Goal: Navigation & Orientation: Find specific page/section

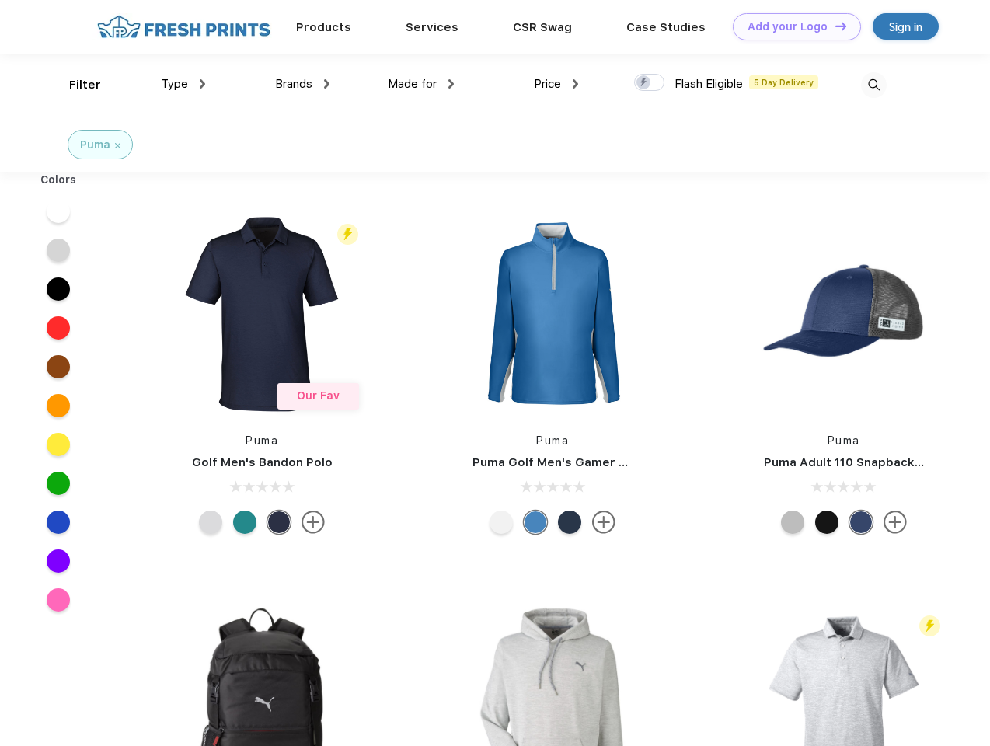
click at [791, 26] on link "Add your Logo Design Tool" at bounding box center [797, 26] width 128 height 27
click at [0, 0] on div "Design Tool" at bounding box center [0, 0] width 0 height 0
click at [834, 26] on link "Add your Logo Design Tool" at bounding box center [797, 26] width 128 height 27
click at [75, 85] on div "Filter" at bounding box center [85, 85] width 32 height 18
click at [183, 84] on span "Type" at bounding box center [174, 84] width 27 height 14
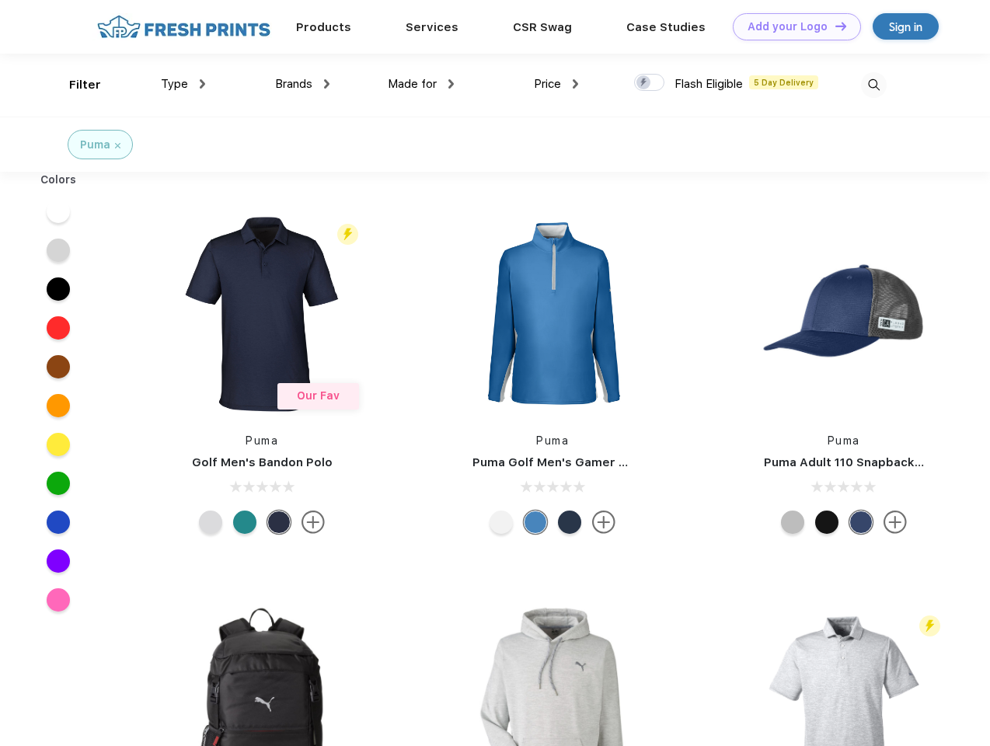
click at [302, 84] on span "Brands" at bounding box center [293, 84] width 37 height 14
click at [421, 84] on span "Made for" at bounding box center [412, 84] width 49 height 14
click at [556, 84] on span "Price" at bounding box center [547, 84] width 27 height 14
click at [650, 83] on div at bounding box center [649, 82] width 30 height 17
click at [644, 83] on input "checkbox" at bounding box center [639, 78] width 10 height 10
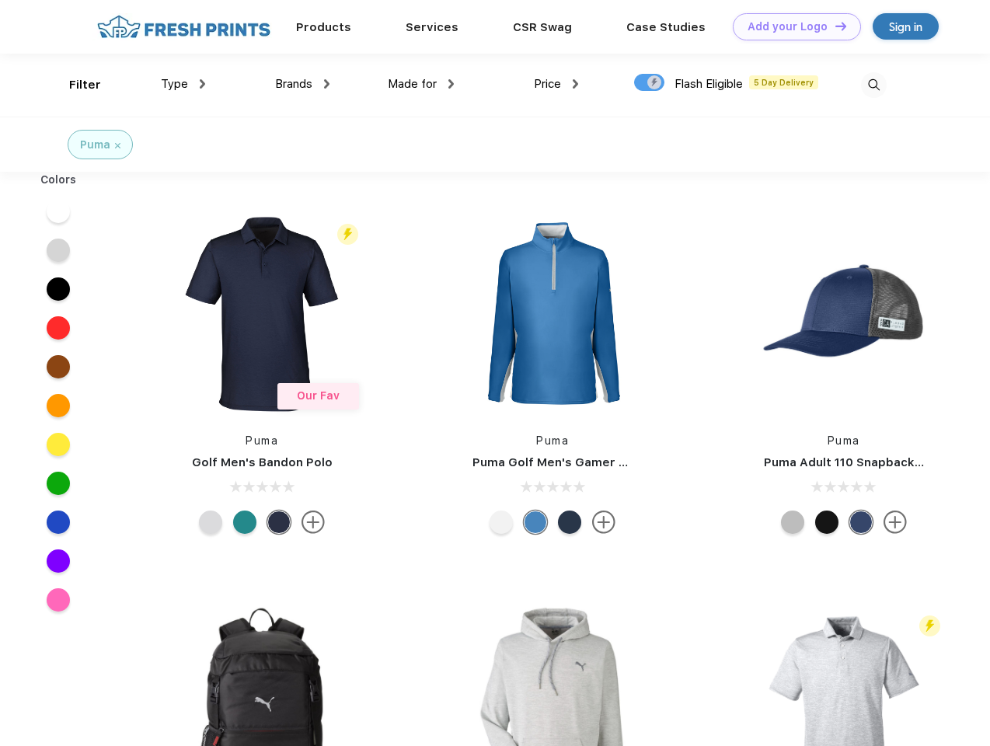
click at [873, 85] on img at bounding box center [874, 85] width 26 height 26
